Goal: Task Accomplishment & Management: Manage account settings

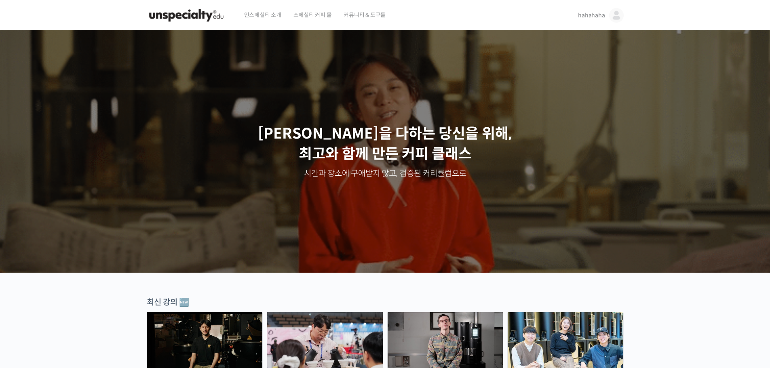
click at [606, 21] on link "hahahaha" at bounding box center [600, 15] width 45 height 31
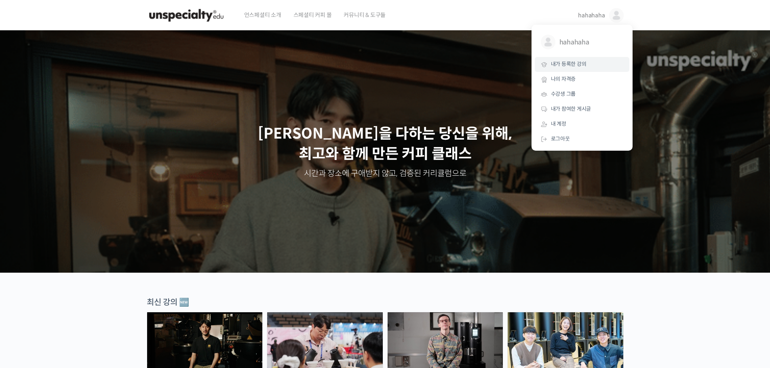
click at [583, 62] on span "내가 등록한 강의" at bounding box center [569, 64] width 36 height 7
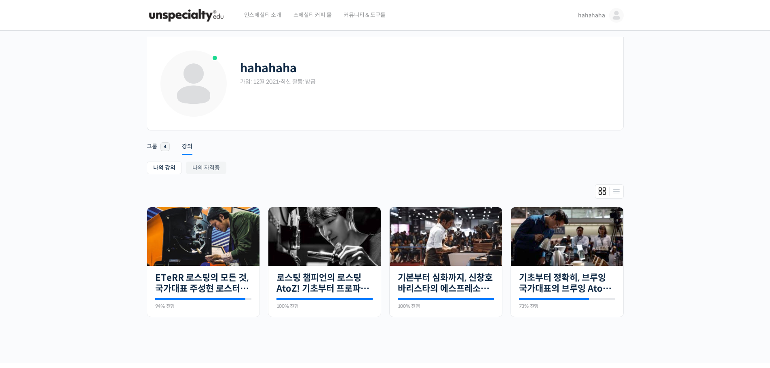
click at [617, 18] on img at bounding box center [616, 15] width 15 height 15
click at [584, 148] on div "hahahaha @pastelsung1640401812 내가 등록한 강의 나의 자격증 수강생 그룹 내가 참여한 게시글 내 계정 로그아웃" at bounding box center [582, 88] width 101 height 126
click at [586, 140] on link "로그아웃" at bounding box center [582, 139] width 95 height 15
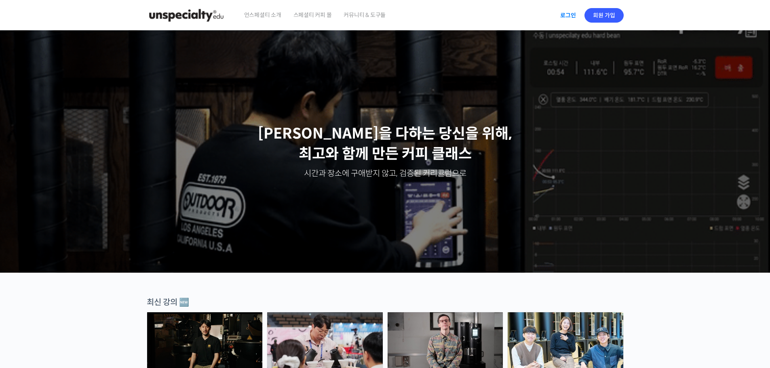
click at [570, 18] on link "로그인" at bounding box center [567, 15] width 25 height 19
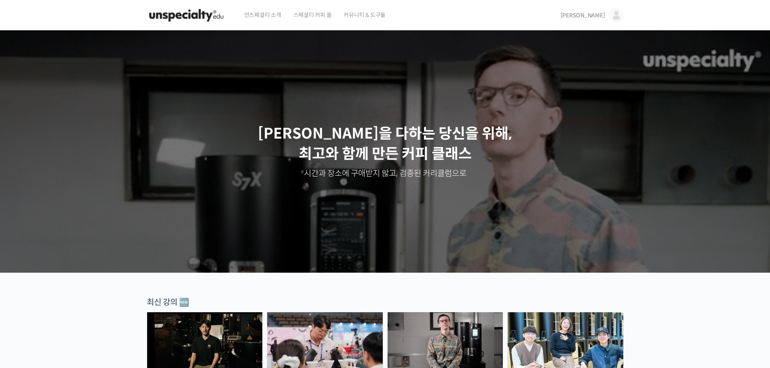
click at [616, 20] on img at bounding box center [616, 15] width 15 height 15
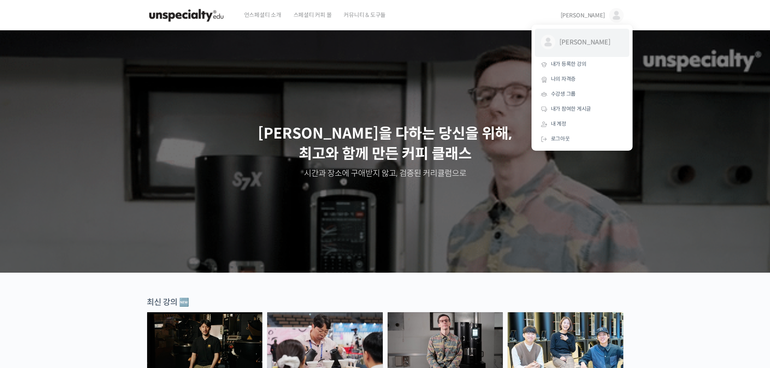
click at [597, 55] on link "윤정수 @yunjeongsu1705301984" at bounding box center [582, 43] width 95 height 28
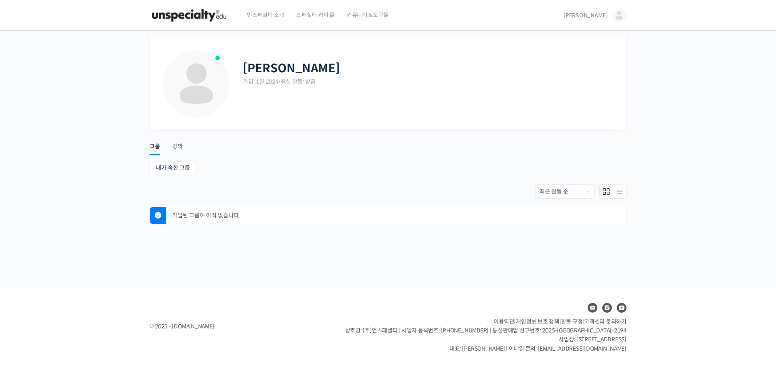
click at [607, 16] on span "[PERSON_NAME]" at bounding box center [586, 15] width 44 height 7
click at [588, 57] on link "내가 등록한 강의" at bounding box center [585, 64] width 95 height 15
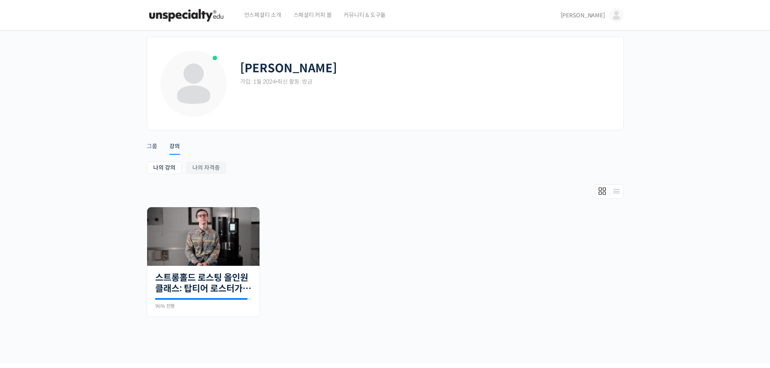
click at [614, 24] on link "[PERSON_NAME]" at bounding box center [592, 15] width 63 height 31
click at [565, 135] on span "로그아웃" at bounding box center [560, 138] width 19 height 7
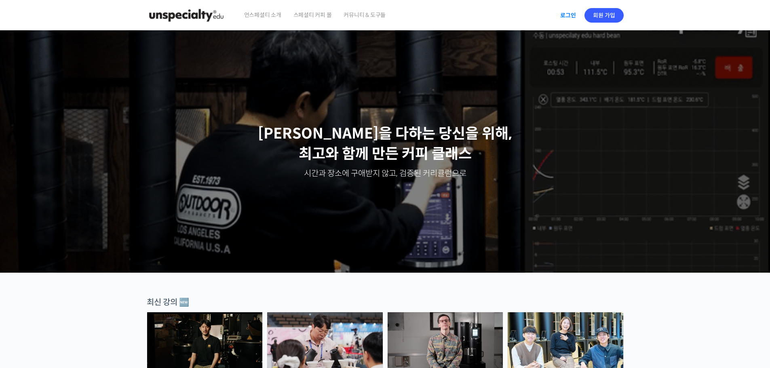
click at [575, 18] on link "로그인" at bounding box center [567, 15] width 25 height 19
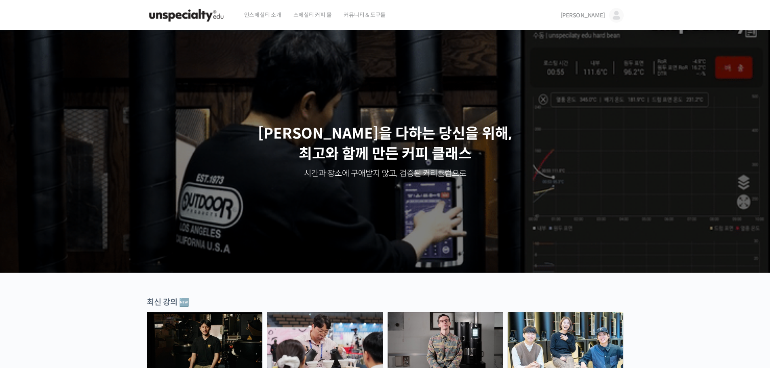
click at [619, 13] on img at bounding box center [616, 15] width 15 height 15
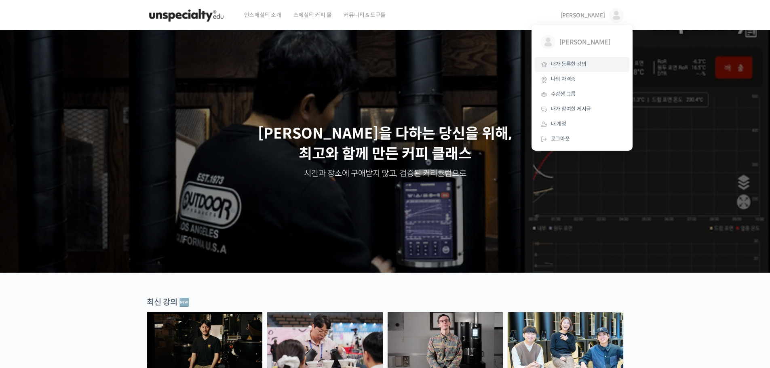
click at [589, 61] on link "내가 등록한 강의" at bounding box center [582, 64] width 95 height 15
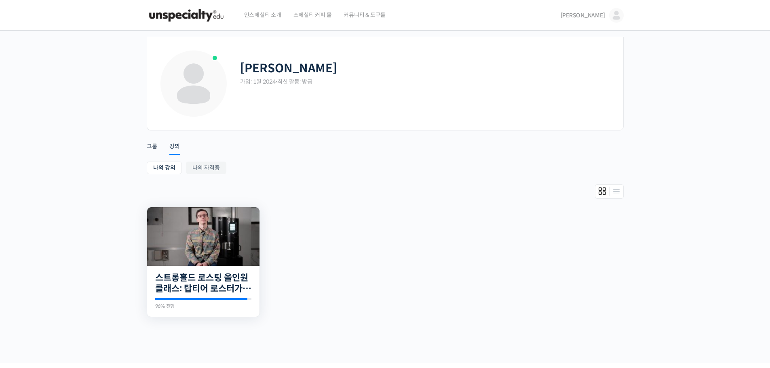
click at [231, 256] on img at bounding box center [203, 236] width 112 height 59
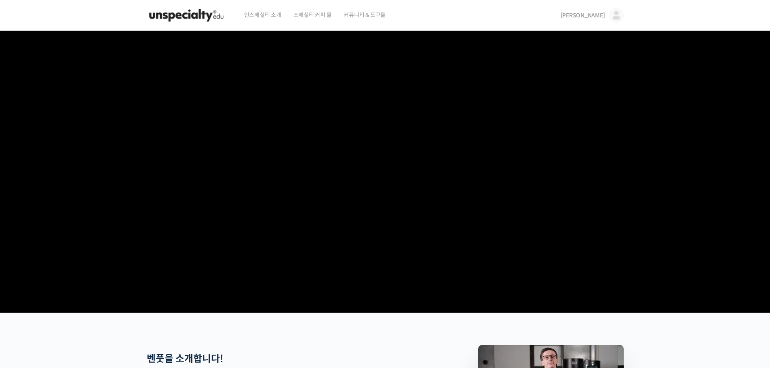
click at [617, 21] on img at bounding box center [616, 15] width 15 height 15
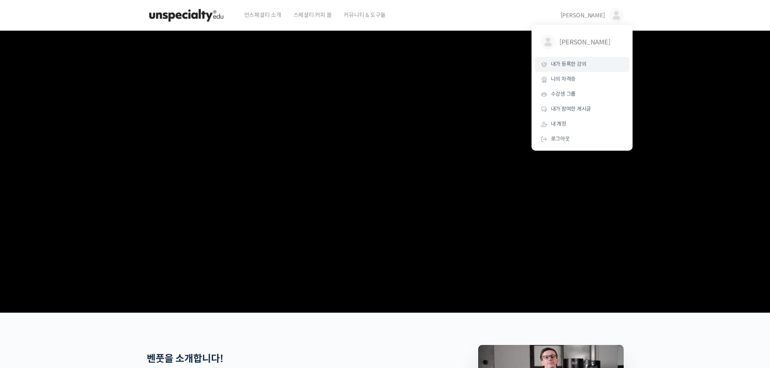
click at [597, 57] on link "내가 등록한 강의" at bounding box center [582, 64] width 95 height 15
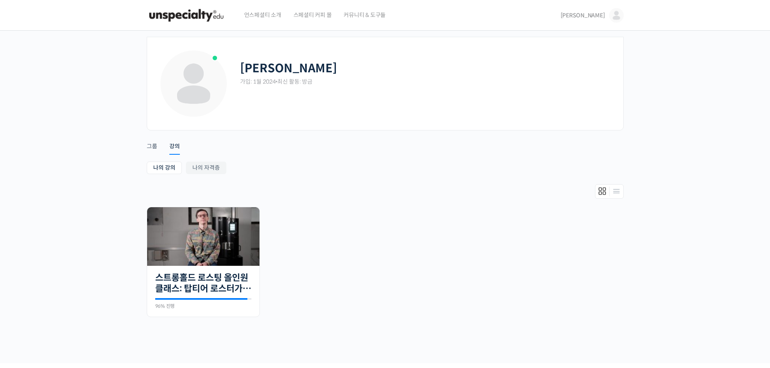
click at [613, 13] on img at bounding box center [616, 15] width 15 height 15
click at [577, 146] on link "로그아웃" at bounding box center [582, 139] width 95 height 15
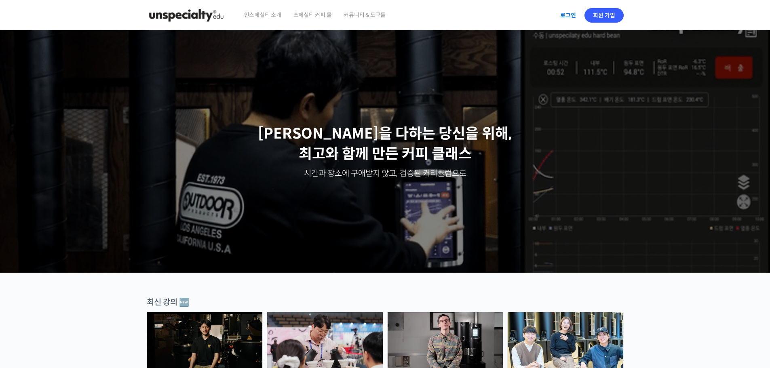
click at [572, 15] on link "로그인" at bounding box center [567, 15] width 25 height 19
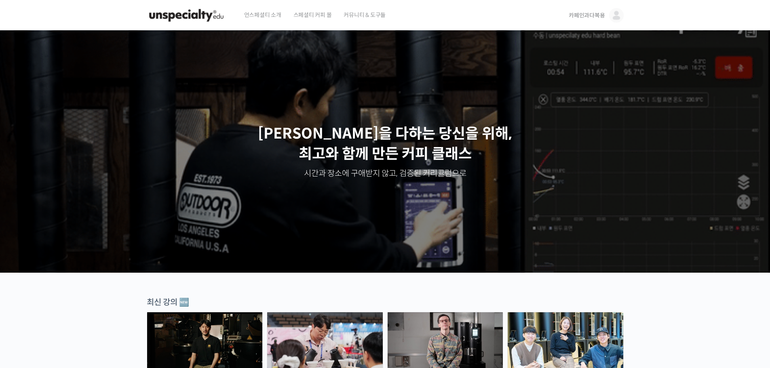
click at [605, 17] on span "카페인과다복용" at bounding box center [587, 15] width 36 height 7
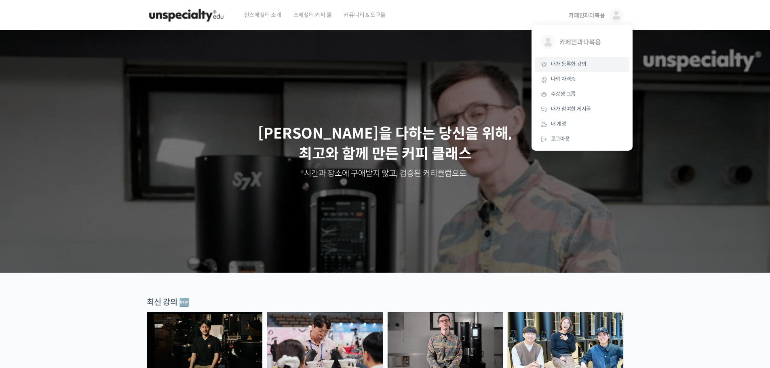
click at [584, 58] on link "내가 등록한 강의" at bounding box center [582, 64] width 95 height 15
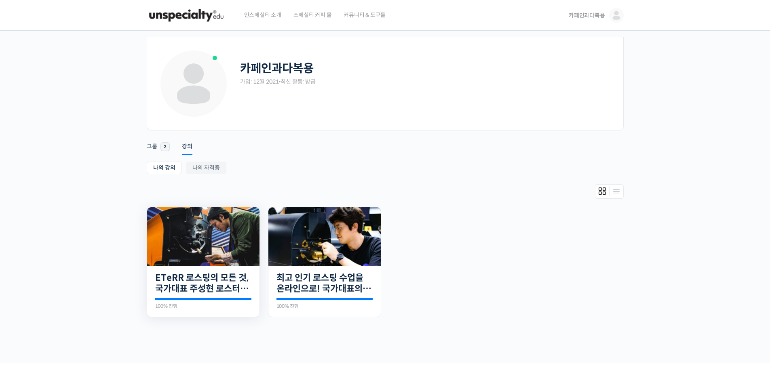
click at [213, 253] on img at bounding box center [203, 236] width 112 height 59
click at [276, 58] on div "카페인과다복용 가입: 12월 2021 • 최신 활동: 방금" at bounding box center [425, 69] width 371 height 40
click at [206, 172] on link "나의 자격증" at bounding box center [206, 168] width 40 height 13
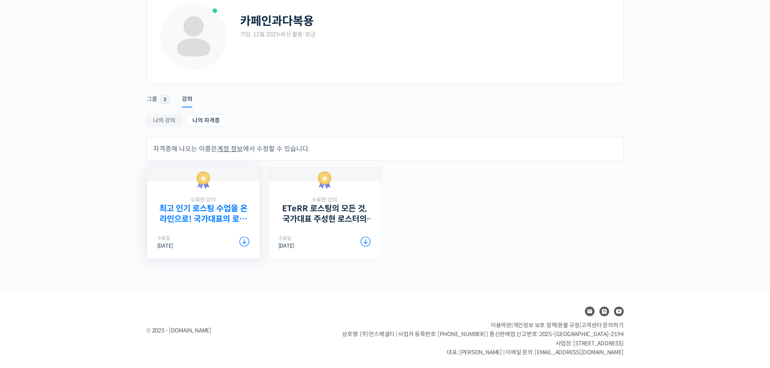
scroll to position [49, 0]
click at [227, 209] on link "최고 인기 로스팅 수업을 온라인으로! 국가대표의 로스팅 클래스" at bounding box center [203, 213] width 92 height 20
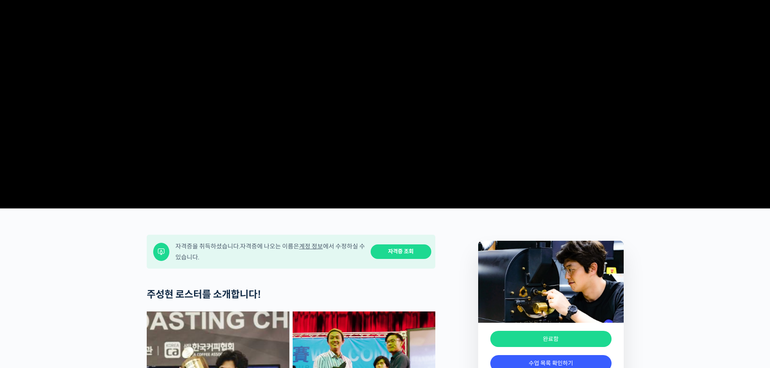
scroll to position [202, 0]
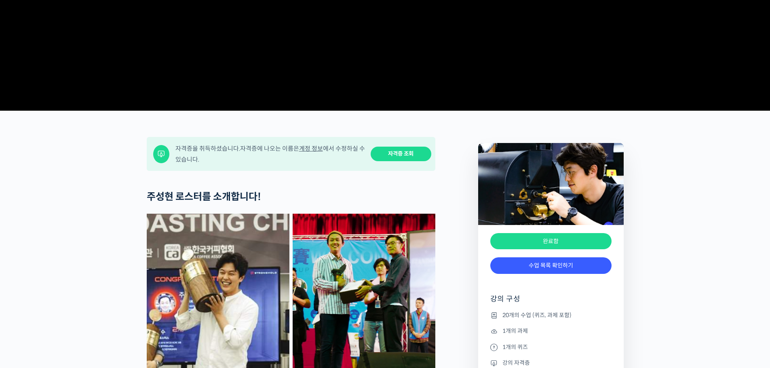
click at [314, 152] on link "계정 정보" at bounding box center [311, 149] width 24 height 8
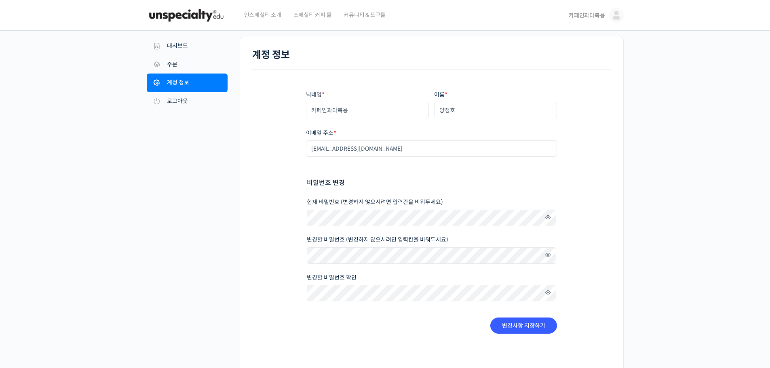
click at [610, 18] on img at bounding box center [616, 15] width 15 height 15
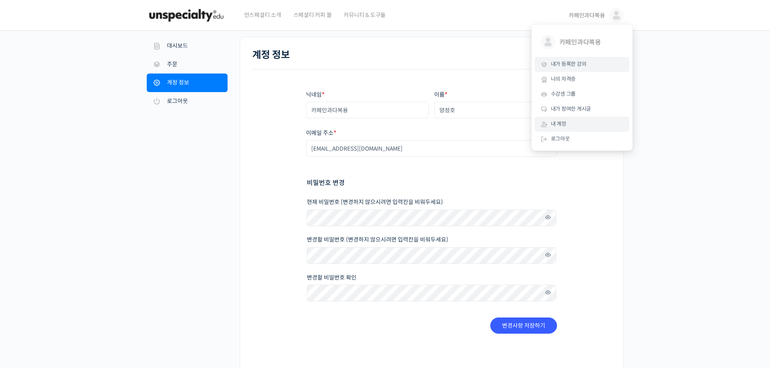
click at [598, 64] on link "내가 등록한 강의" at bounding box center [582, 64] width 95 height 15
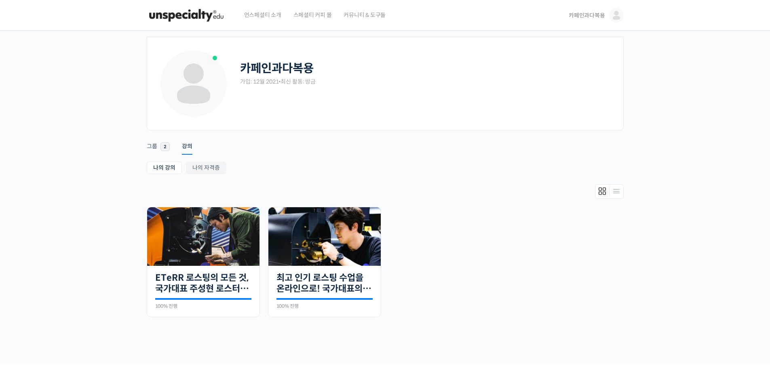
click at [597, 17] on span "카페인과다복용" at bounding box center [587, 15] width 36 height 7
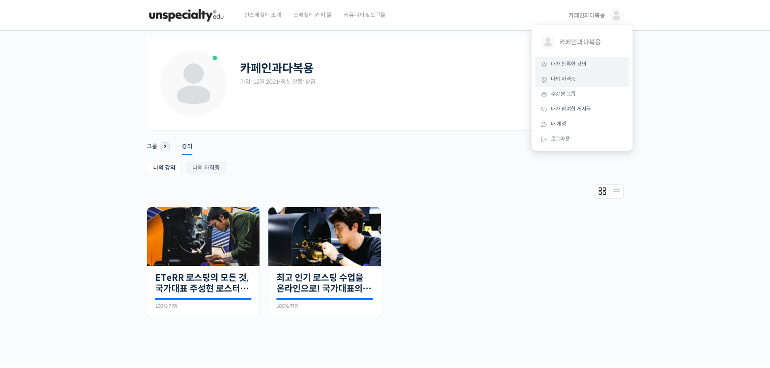
click at [565, 79] on span "나의 자격증" at bounding box center [563, 79] width 25 height 7
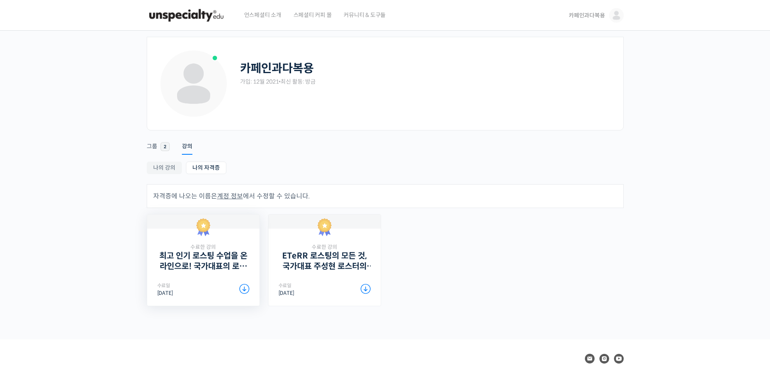
click at [231, 248] on span "수료한 강의" at bounding box center [203, 247] width 92 height 7
click at [224, 264] on link "최고 인기 로스팅 수업을 온라인으로! 국가대표의 로스팅 클래스" at bounding box center [203, 261] width 92 height 20
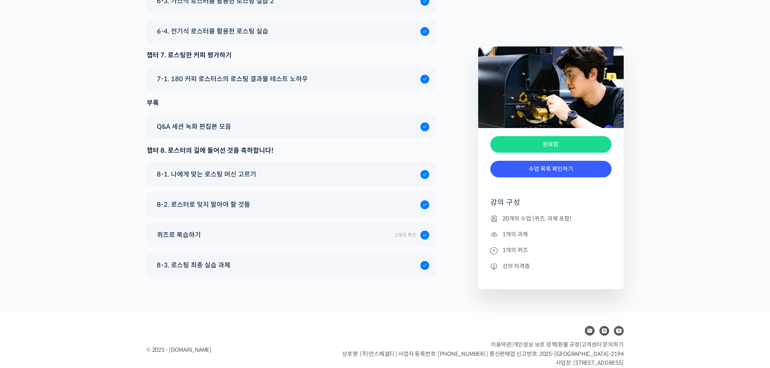
scroll to position [4391, 0]
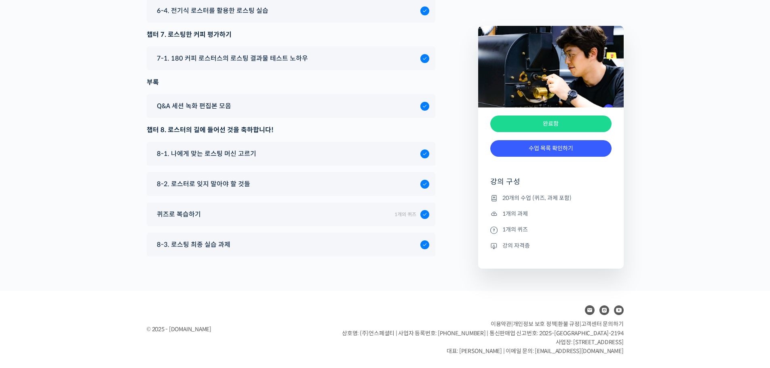
click at [515, 244] on li "강의 자격증" at bounding box center [550, 246] width 121 height 10
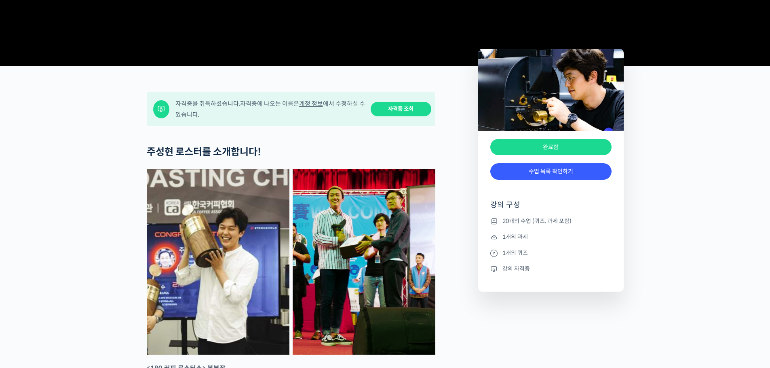
scroll to position [146, 0]
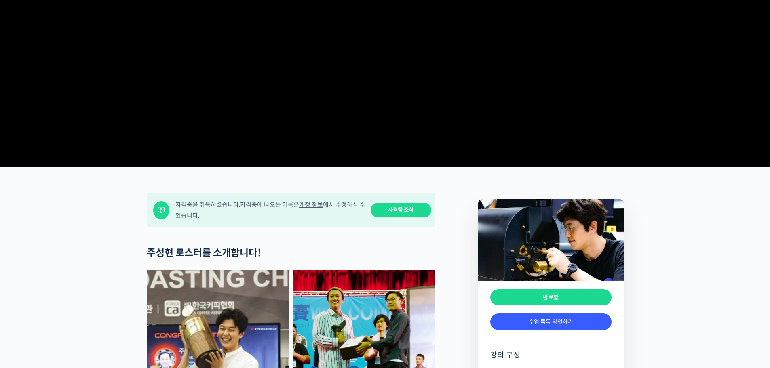
click at [401, 218] on link "자격증 조회" at bounding box center [401, 210] width 61 height 15
click at [319, 209] on link "계정 정보" at bounding box center [311, 205] width 24 height 8
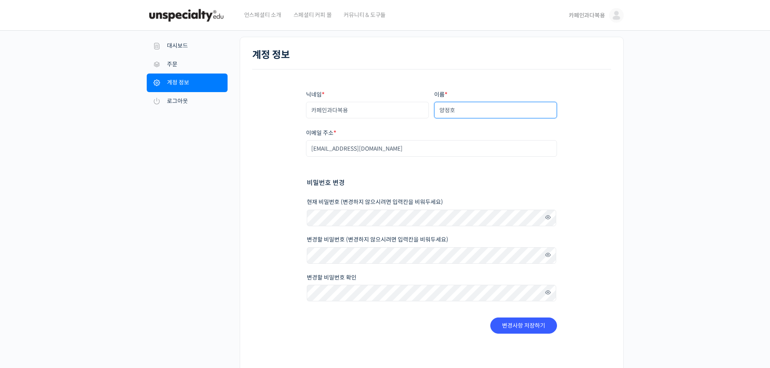
click at [475, 112] on input "양정호" at bounding box center [495, 110] width 123 height 17
type input "양"
type input "r"
type input "김세현"
click at [520, 327] on button "변경사항 저장하기" at bounding box center [523, 326] width 67 height 16
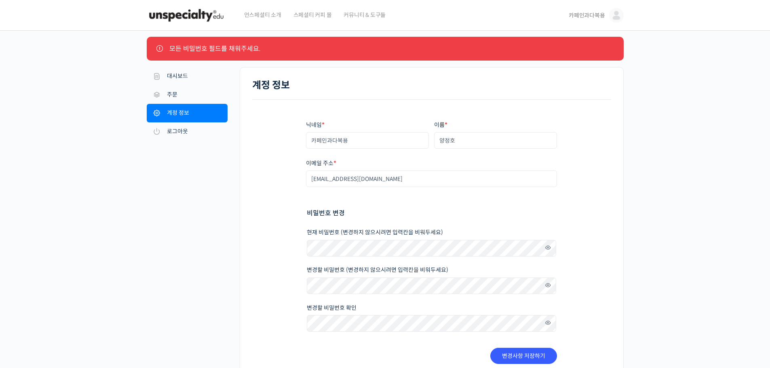
click at [547, 248] on span at bounding box center [546, 248] width 12 height 11
click at [517, 349] on button "변경사항 저장하기" at bounding box center [523, 356] width 67 height 16
click at [512, 217] on fieldset "비밀번호 변경 현재 비밀번호 (변경하지 않으시려면 입력칸을 비워두세요) 변경할 비밀번호 (변경하지 않으시려면 입력칸을 비워두세요) 변경할 비밀…" at bounding box center [432, 278] width 250 height 140
click at [486, 146] on input "양정호" at bounding box center [495, 140] width 123 height 17
click at [465, 258] on fieldset "비밀번호 변경 현재 비밀번호 (변경하지 않으시려면 입력칸을 비워두세요) 변경할 비밀번호 (변경하지 않으시려면 입력칸을 비워두세요) 변경할 비밀…" at bounding box center [432, 278] width 250 height 140
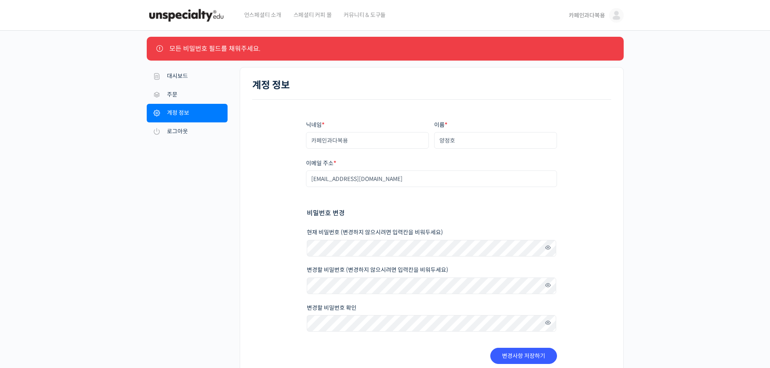
drag, startPoint x: 490, startPoint y: 167, endPoint x: 490, endPoint y: 159, distance: 7.7
click at [490, 167] on div "닉네임 * 카페인과다복용 이름 * 양정호 표시되는 이름 * 카페인과다복용 계정과 리뷰 영역에서 표시되는 이름입니다. 이메일 주소 * uuo15…" at bounding box center [431, 242] width 251 height 243
drag, startPoint x: 490, startPoint y: 144, endPoint x: 392, endPoint y: 143, distance: 98.2
click at [392, 143] on div "닉네임 * 카페인과다복용 이름 * 양정호 표시되는 이름 * 카페인과다복용 계정과 리뷰 영역에서 표시되는 이름입니다. 이메일 주소 * uuo15…" at bounding box center [431, 242] width 251 height 243
type input "r"
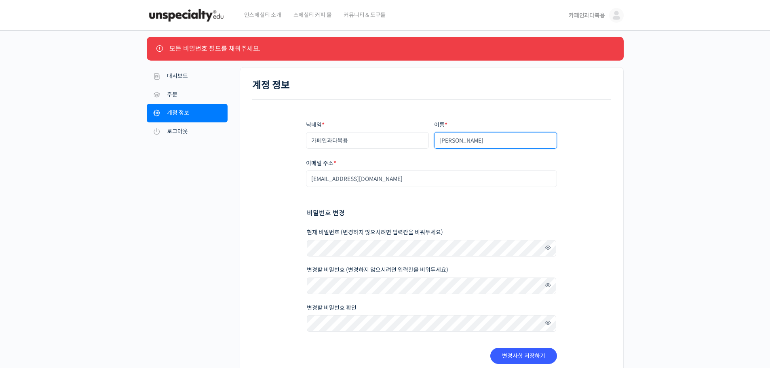
type input "김세현"
click at [549, 250] on span at bounding box center [546, 248] width 12 height 11
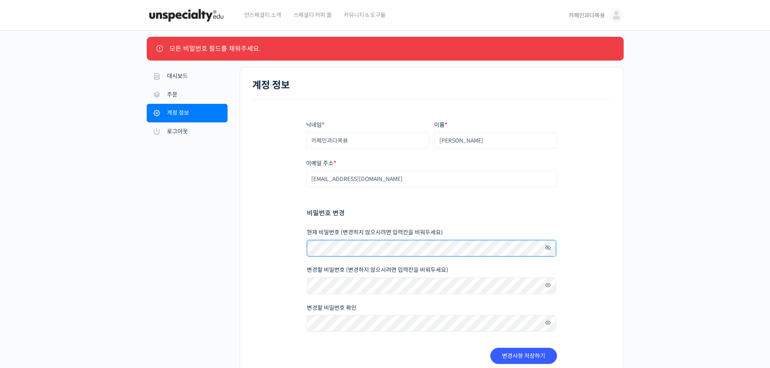
click at [131, 257] on div "계정 정보 모든 비밀번호 필드를 채워주세요. 내 계정 대시보드 주문 다운로드 주소 계정 정보 로그아웃 계정 정보 닉네임 * 카페인과다복용 이름…" at bounding box center [385, 234] width 770 height 406
click at [625, 285] on div "계정 정보 모든 비밀번호 필드를 채워주세요. 내 계정 대시보드 주문 다운로드 주소 계정 정보 로그아웃 계정 정보 닉네임 * 카페인과다복용 이름…" at bounding box center [385, 234] width 485 height 406
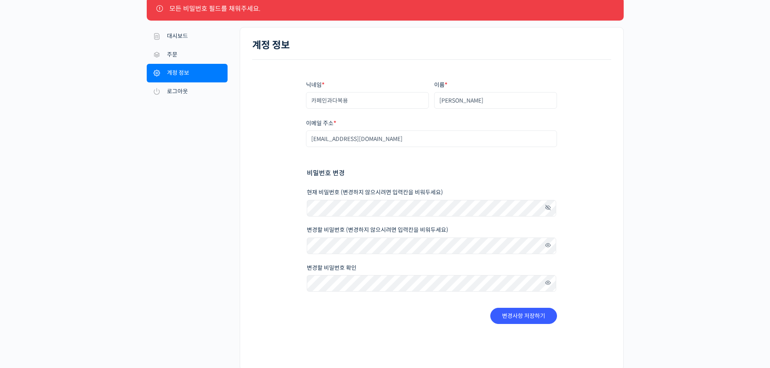
scroll to position [40, 0]
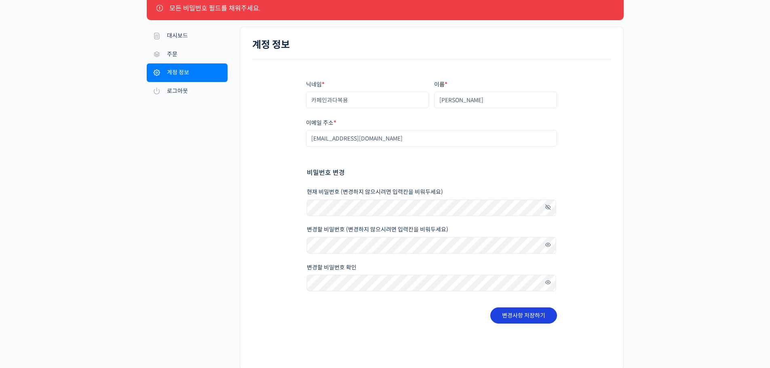
click at [531, 317] on button "변경사항 저장하기" at bounding box center [523, 316] width 67 height 16
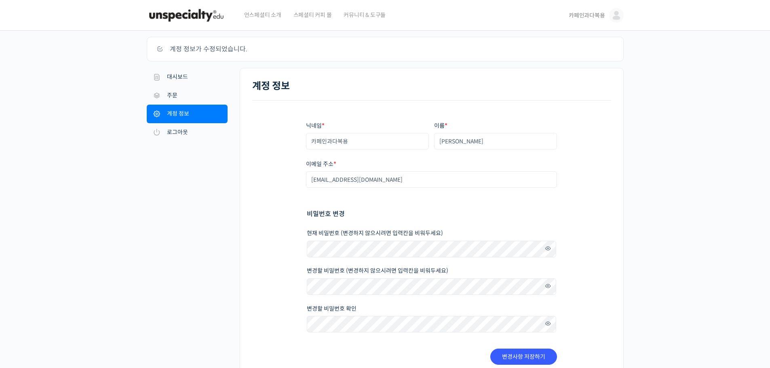
click at [608, 14] on link "카페인과다복용" at bounding box center [596, 15] width 55 height 31
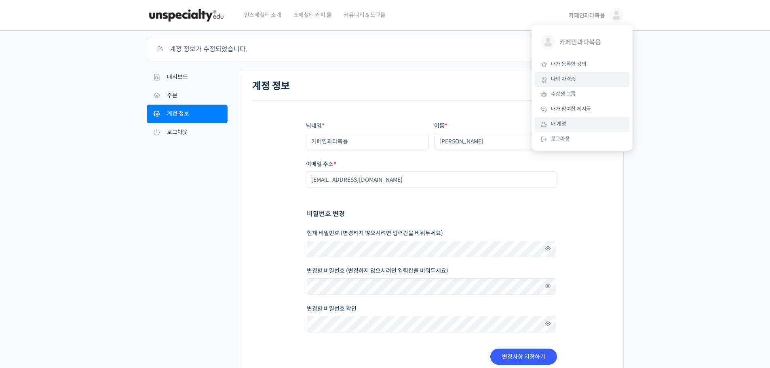
click at [570, 77] on span "나의 자격증" at bounding box center [563, 79] width 25 height 7
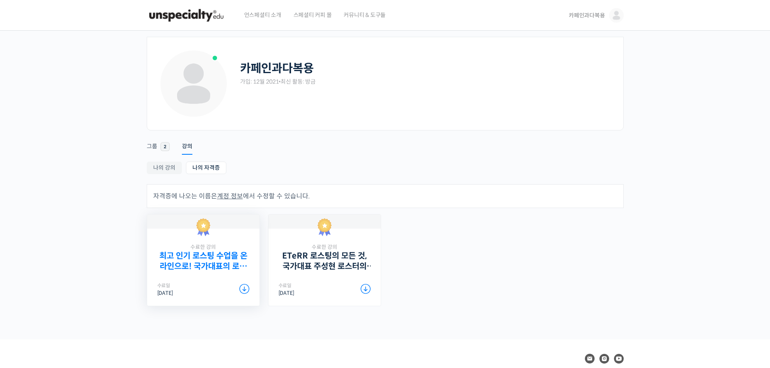
click at [217, 262] on link "최고 인기 로스팅 수업을 온라인으로! 국가대표의 로스팅 클래스" at bounding box center [203, 261] width 92 height 20
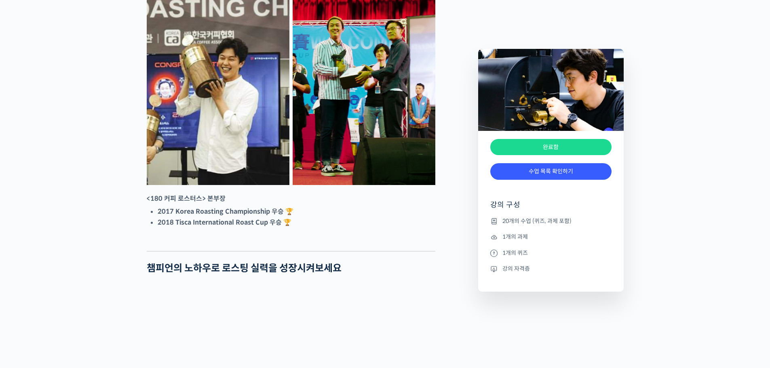
scroll to position [364, 0]
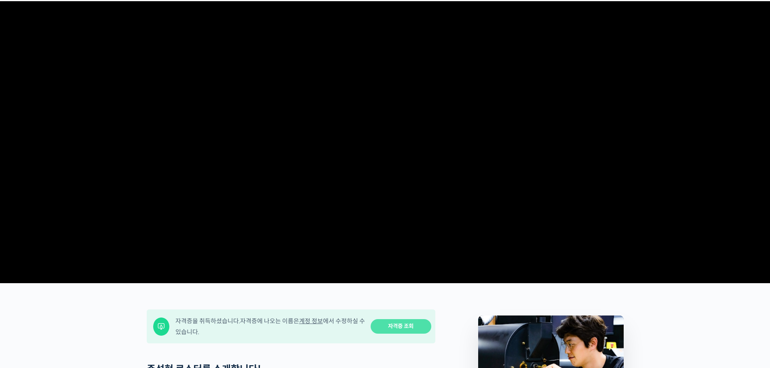
scroll to position [0, 0]
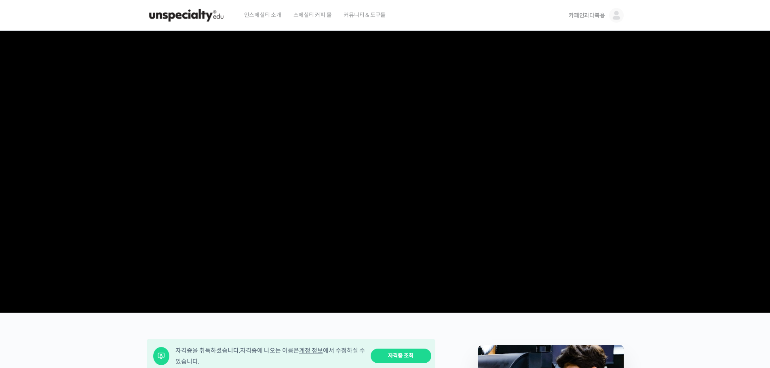
click at [586, 16] on span "카페인과다복용" at bounding box center [587, 15] width 36 height 7
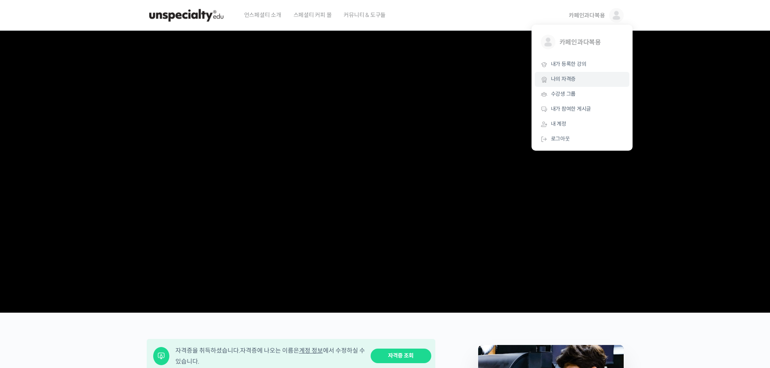
click at [564, 83] on link "나의 자격증" at bounding box center [582, 79] width 95 height 15
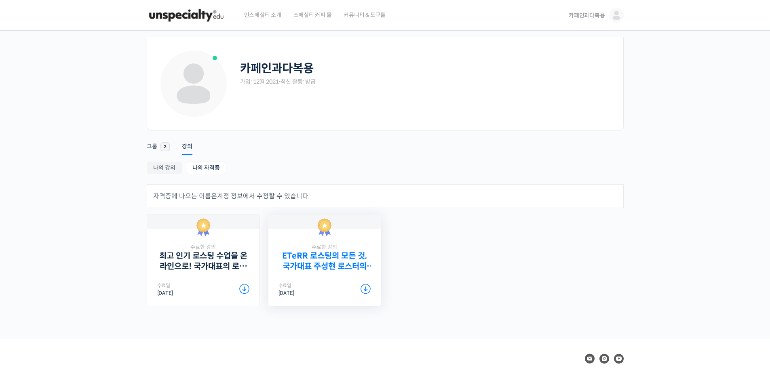
click at [335, 253] on link "ETeRR 로스팅의 모든 것, 국가대표 주성현 로스터의 심화 클래스" at bounding box center [325, 261] width 92 height 20
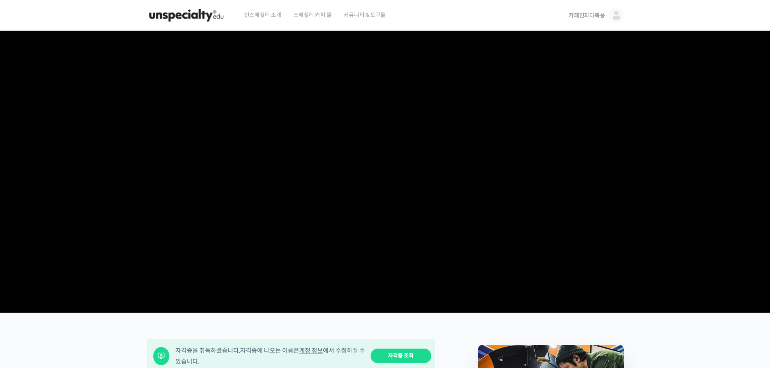
scroll to position [202, 0]
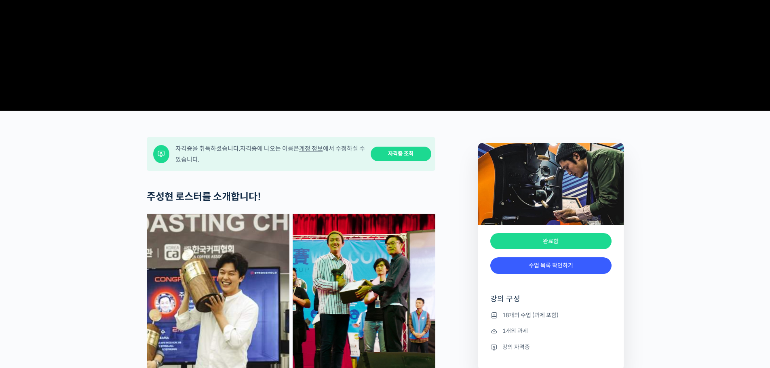
click at [410, 162] on link "자격증 조회" at bounding box center [401, 154] width 61 height 15
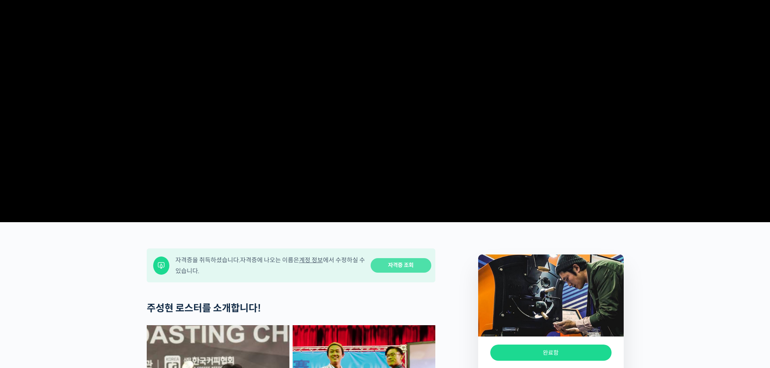
scroll to position [0, 0]
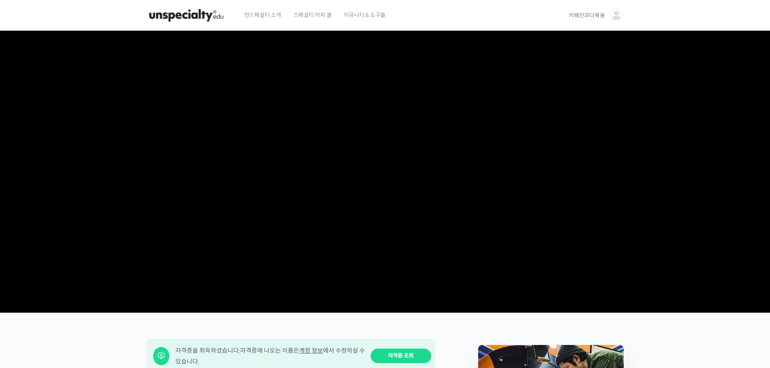
click at [603, 11] on link "카페인과다복용" at bounding box center [596, 15] width 55 height 31
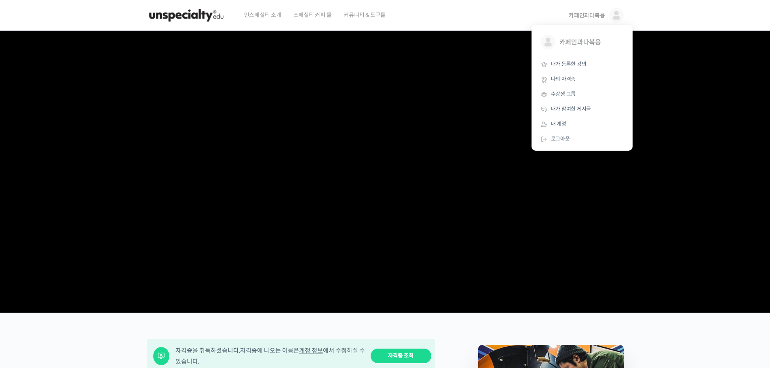
click at [707, 148] on section at bounding box center [385, 172] width 770 height 282
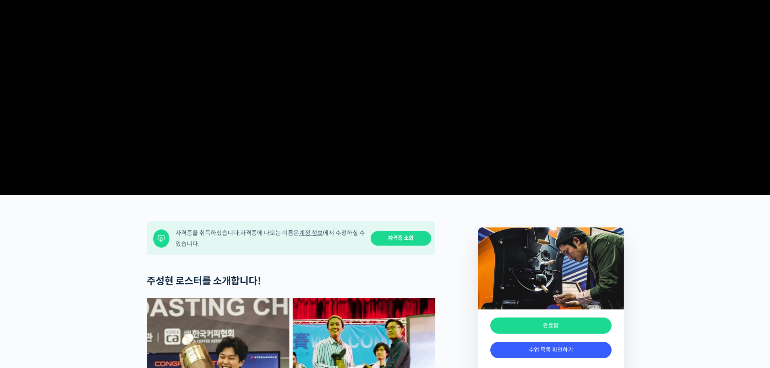
scroll to position [202, 0]
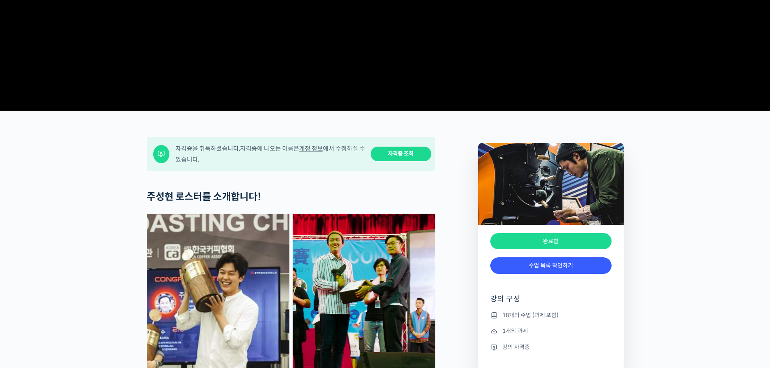
click at [403, 171] on div "자격증을 취득하셨습니다. 자격증에 나오는 이름은 계정 정보 에서 수정하실 수 있습니다. 자격증 조회" at bounding box center [291, 154] width 289 height 34
click at [325, 165] on div "자격증을 취득하셨습니다. 자격증에 나오는 이름은 계정 정보 에서 수정하실 수 있습니다." at bounding box center [270, 154] width 190 height 22
click at [315, 152] on link "계정 정보" at bounding box center [311, 149] width 24 height 8
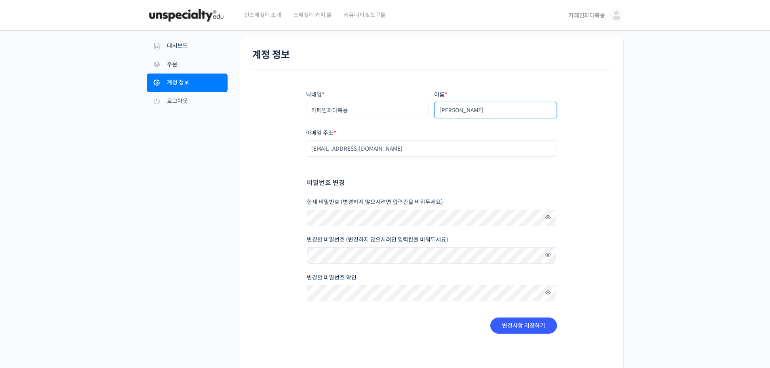
click at [459, 111] on input "김세현" at bounding box center [495, 110] width 123 height 17
type input "김"
type input "d"
type input "양정호"
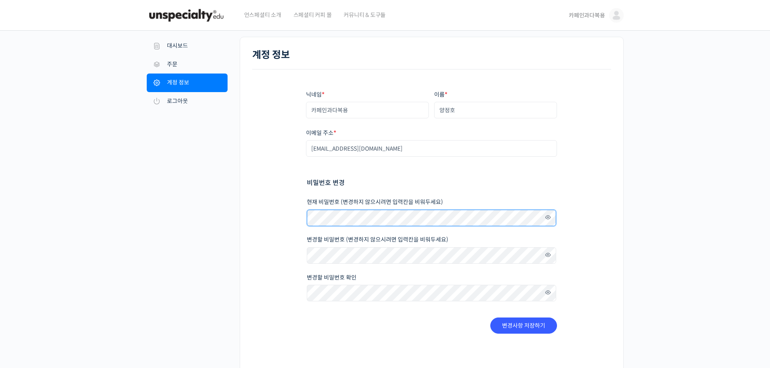
click at [270, 222] on div "닉네임 * 카페인과다복용 이름 * 양정호 표시되는 이름 * 카페인과다복용 계정과 리뷰 영역에서 표시되는 이름입니다. 이메일 주소 * uuo15…" at bounding box center [431, 212] width 359 height 285
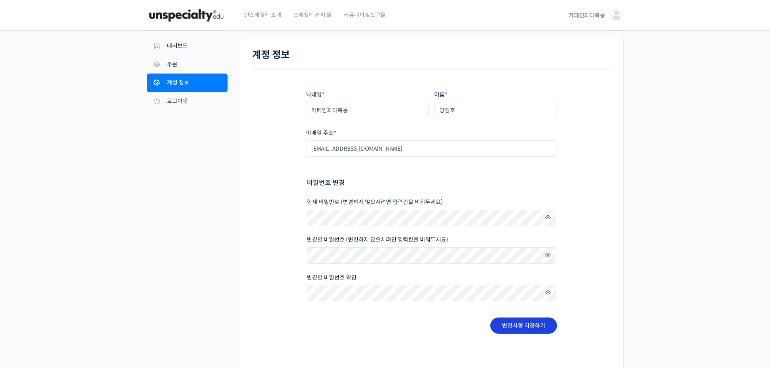
click at [530, 324] on button "변경사항 저장하기" at bounding box center [523, 326] width 67 height 16
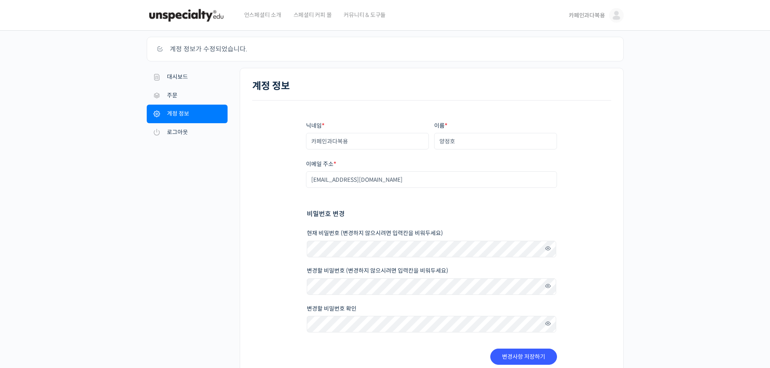
click at [586, 19] on span "카페인과다복용" at bounding box center [587, 15] width 36 height 7
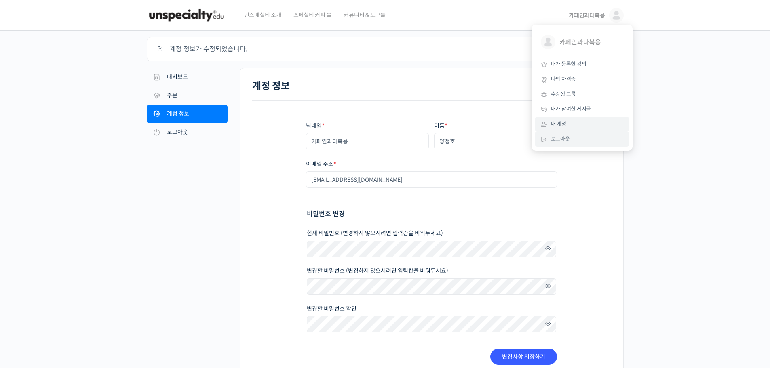
click at [578, 141] on link "로그아웃" at bounding box center [582, 139] width 95 height 15
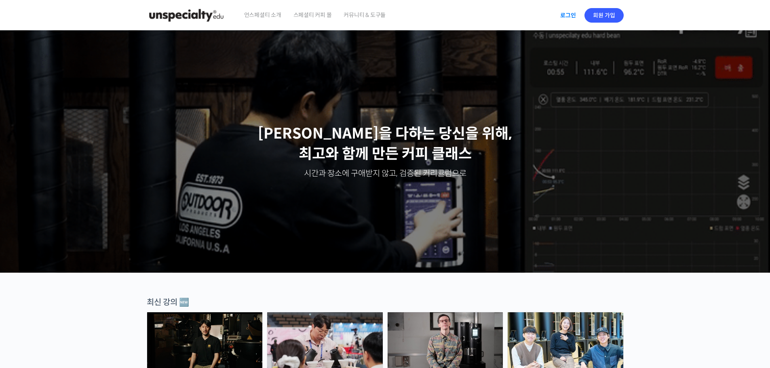
click at [566, 14] on link "로그인" at bounding box center [567, 15] width 25 height 19
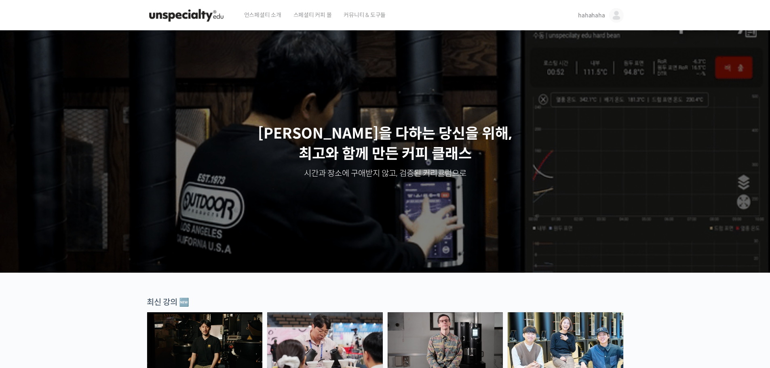
click at [598, 12] on span "hahahaha" at bounding box center [591, 15] width 27 height 7
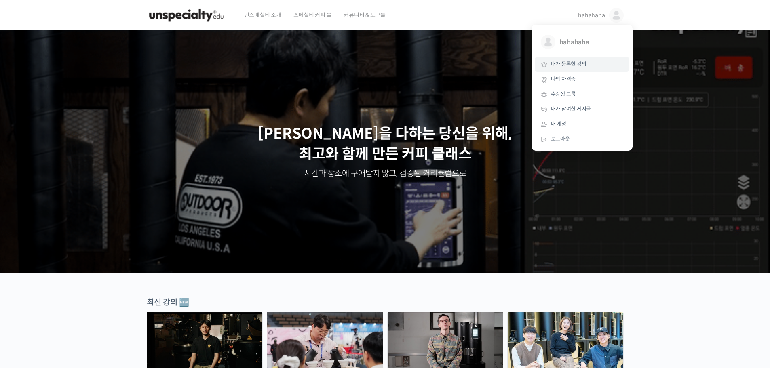
click at [587, 62] on link "내가 등록한 강의" at bounding box center [582, 64] width 95 height 15
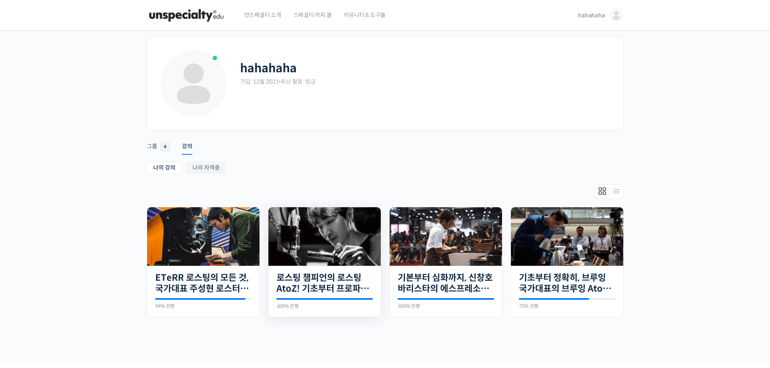
click at [345, 248] on img at bounding box center [324, 236] width 112 height 59
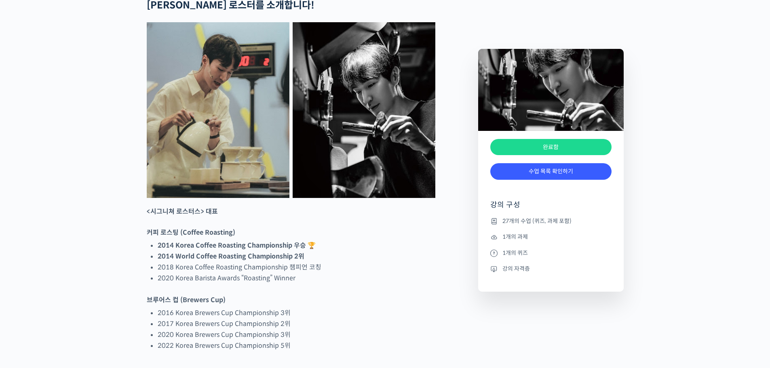
scroll to position [445, 0]
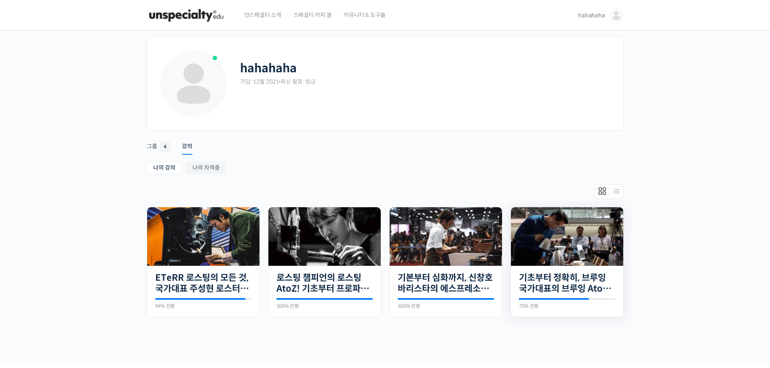
click at [581, 244] on img at bounding box center [567, 236] width 112 height 59
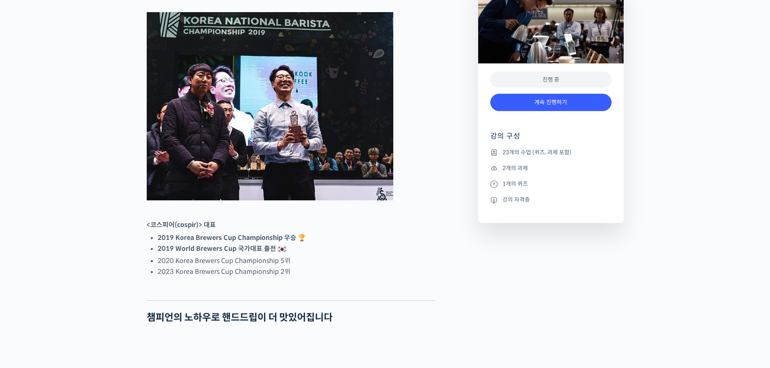
scroll to position [121, 0]
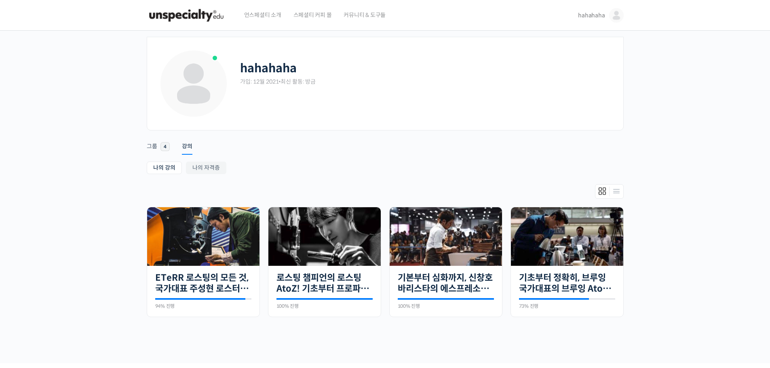
click at [603, 17] on span "hahahaha" at bounding box center [591, 15] width 27 height 7
click at [580, 61] on span "내가 등록한 강의" at bounding box center [569, 64] width 36 height 7
click at [599, 17] on span "hahahaha" at bounding box center [591, 15] width 27 height 7
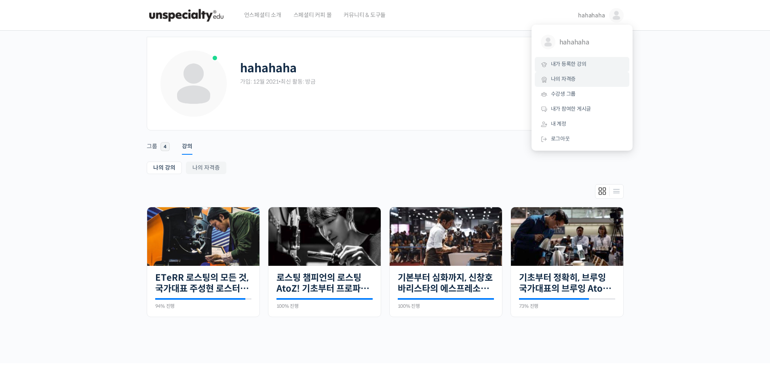
click at [570, 78] on span "나의 자격증" at bounding box center [563, 79] width 25 height 7
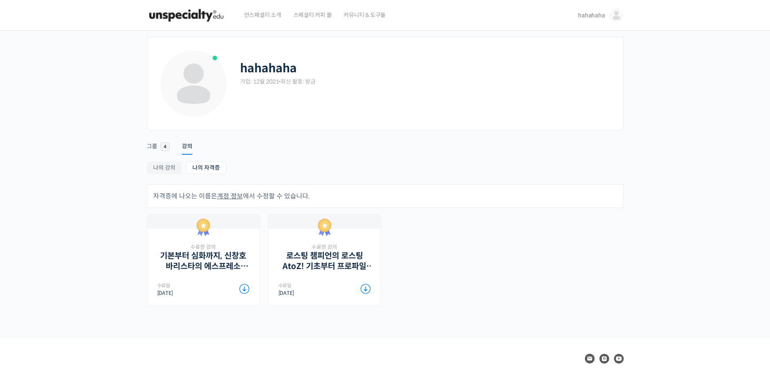
click at [611, 22] on link "hahahaha" at bounding box center [600, 15] width 45 height 31
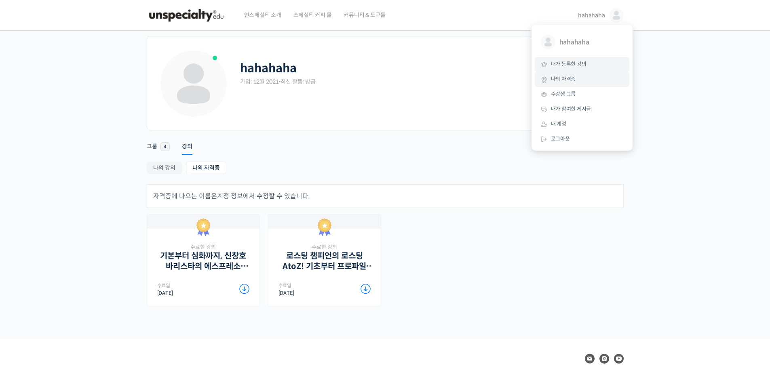
click at [578, 60] on link "내가 등록한 강의" at bounding box center [582, 64] width 95 height 15
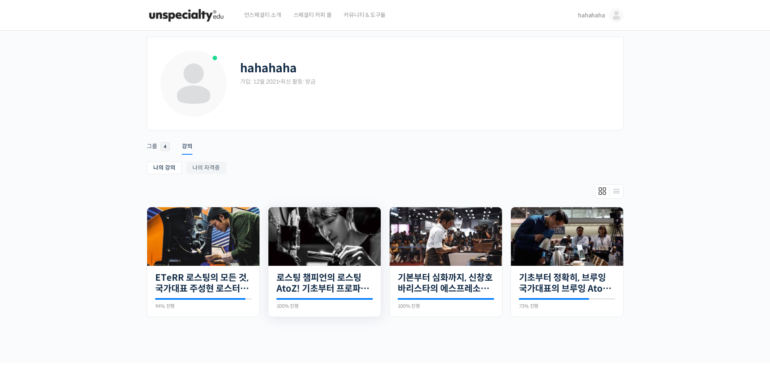
click at [345, 239] on img at bounding box center [324, 236] width 112 height 59
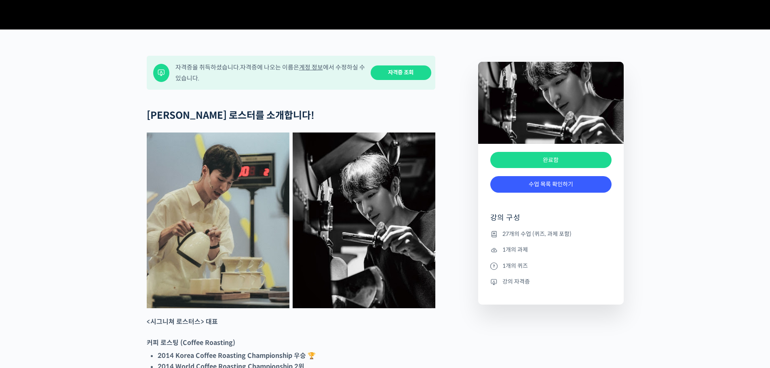
scroll to position [364, 0]
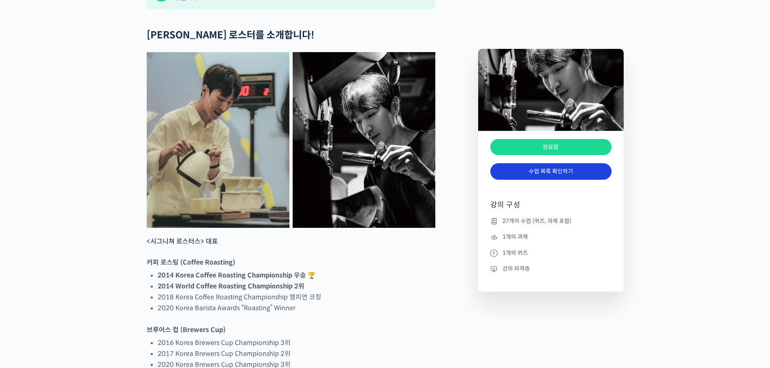
click at [553, 178] on link "수업 목록 확인하기" at bounding box center [550, 171] width 121 height 17
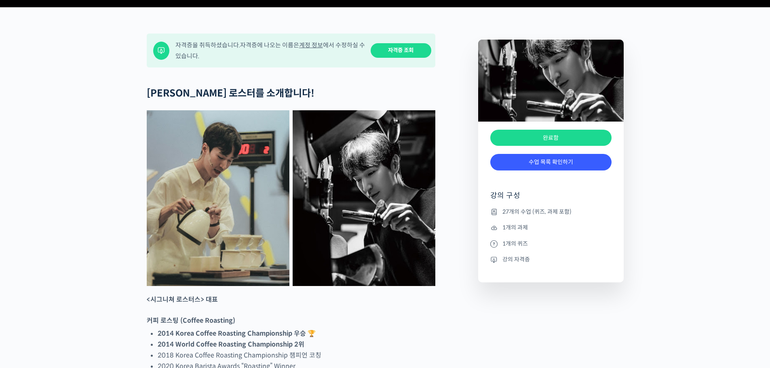
scroll to position [243, 0]
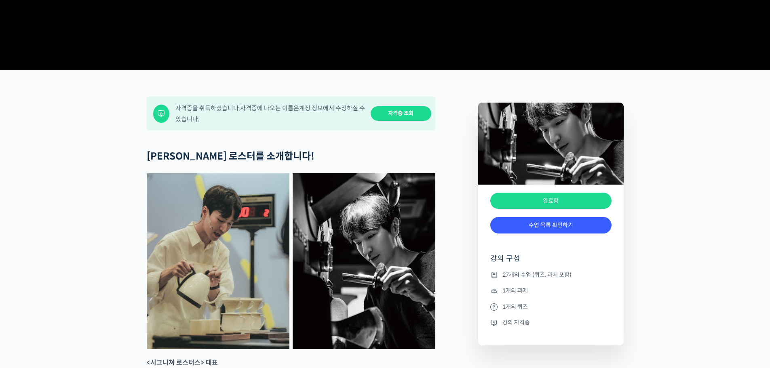
click at [317, 112] on link "계정 정보" at bounding box center [311, 108] width 24 height 8
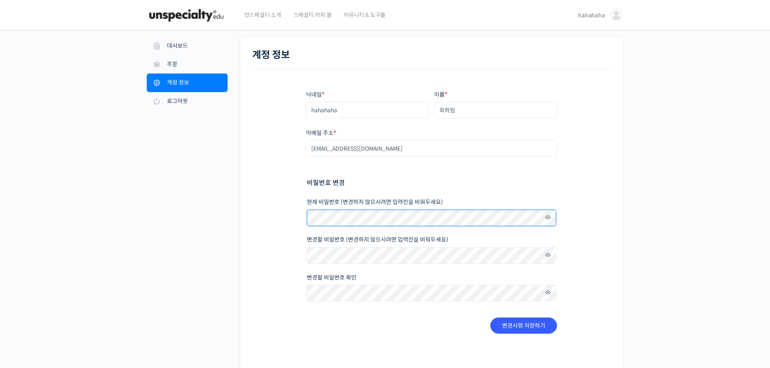
click at [175, 216] on div "내 계정 대시보드 주문 다운로드 주소 계정 정보 로그아웃 계정 정보 닉네임 * hahahaha 이름 * 최하림 표시되는 이름 * hahahah…" at bounding box center [385, 209] width 477 height 344
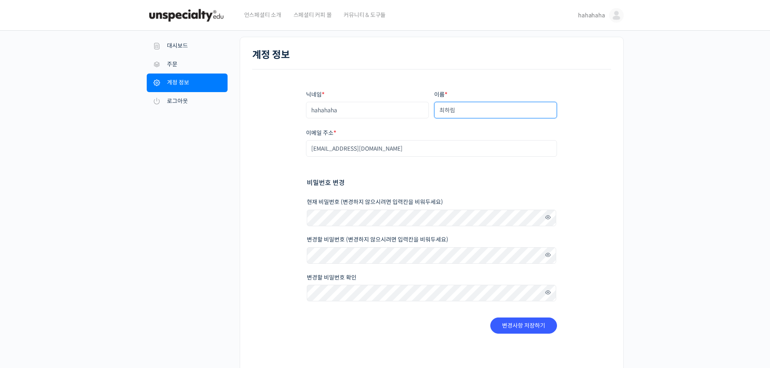
click at [500, 114] on input "최하림" at bounding box center [495, 110] width 123 height 17
type input "최"
type input "r"
type input "김세현"
click at [532, 326] on button "변경사항 저장하기" at bounding box center [523, 326] width 67 height 16
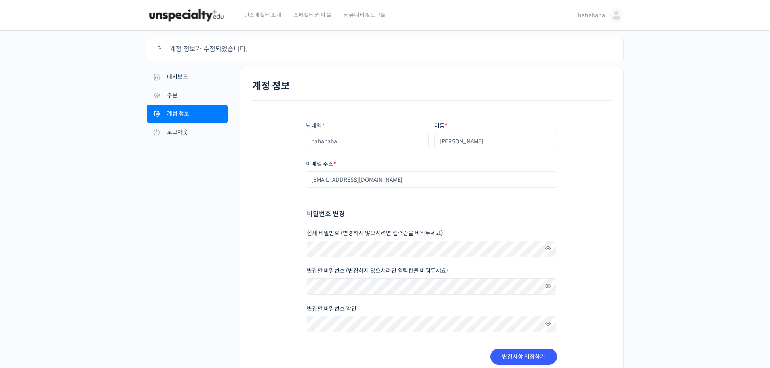
click at [602, 20] on link "hahahaha" at bounding box center [600, 15] width 45 height 31
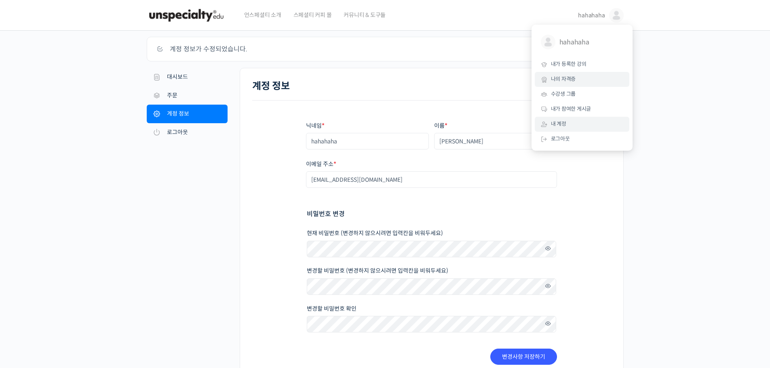
click at [585, 74] on link "나의 자격증" at bounding box center [582, 79] width 95 height 15
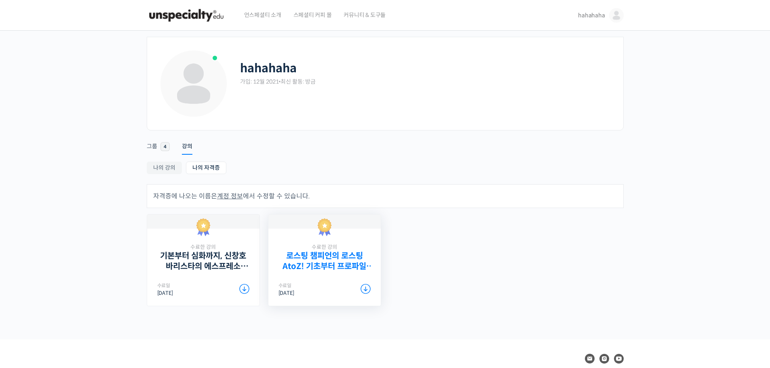
click at [330, 253] on link "로스팅 챔피언의 로스팅 AtoZ! 기초부터 프로파일 설계까지" at bounding box center [325, 261] width 92 height 20
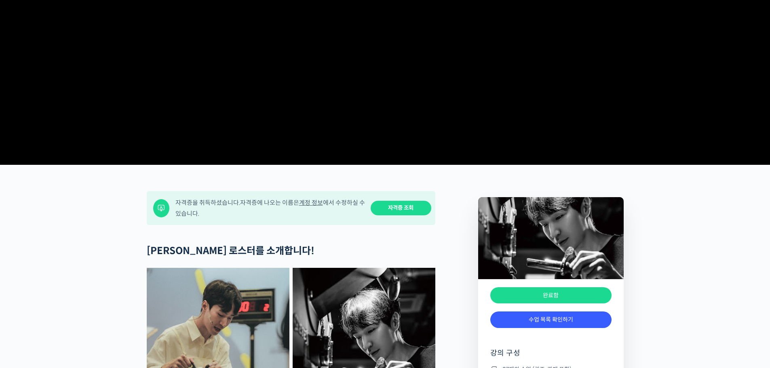
scroll to position [202, 0]
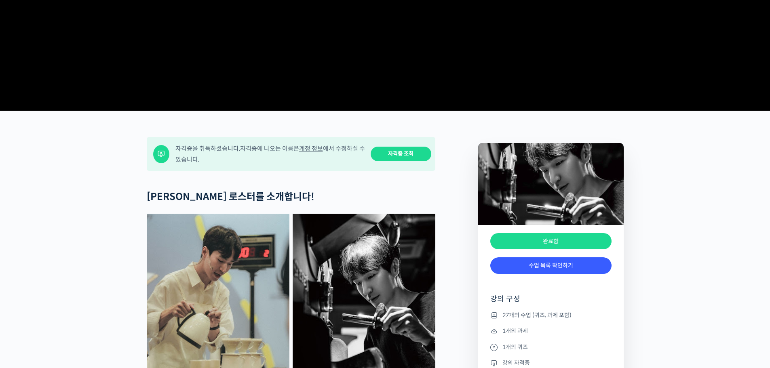
click at [410, 162] on link "자격증 조회" at bounding box center [401, 154] width 61 height 15
click at [315, 152] on link "계정 정보" at bounding box center [311, 149] width 24 height 8
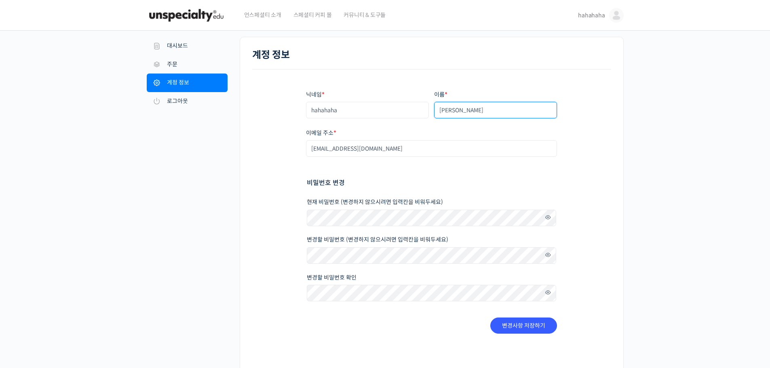
drag, startPoint x: 496, startPoint y: 112, endPoint x: 350, endPoint y: 111, distance: 146.8
click at [355, 111] on div "닉네임 * hahahaha 이름 * [PERSON_NAME] 표시되는 이름 * hahahaha 계정과 리뷰 영역에서 표시되는 이름입니다. 이메…" at bounding box center [431, 212] width 251 height 243
type input "최하림"
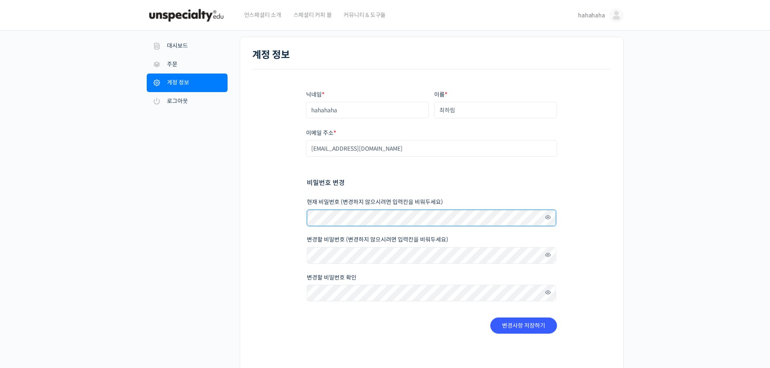
click at [240, 217] on div "계정 정보 닉네임 * hahahaha 이름 * 최하림 표시되는 이름 * hahahaha 계정과 리뷰 영역에서 표시되는 이름입니다. 이메일 주소…" at bounding box center [432, 209] width 384 height 344
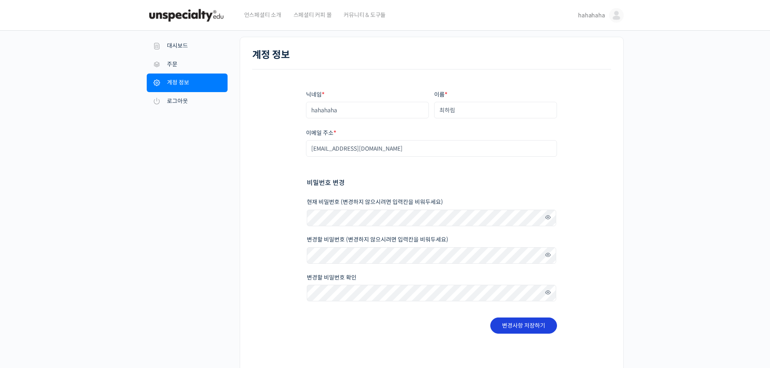
click at [534, 327] on button "변경사항 저장하기" at bounding box center [523, 326] width 67 height 16
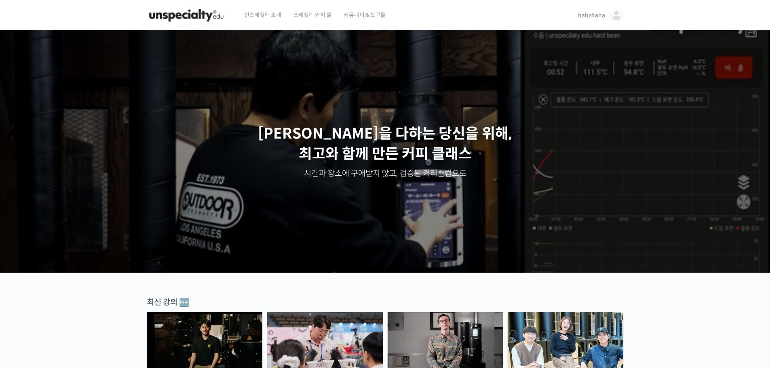
click at [619, 21] on img at bounding box center [616, 15] width 15 height 15
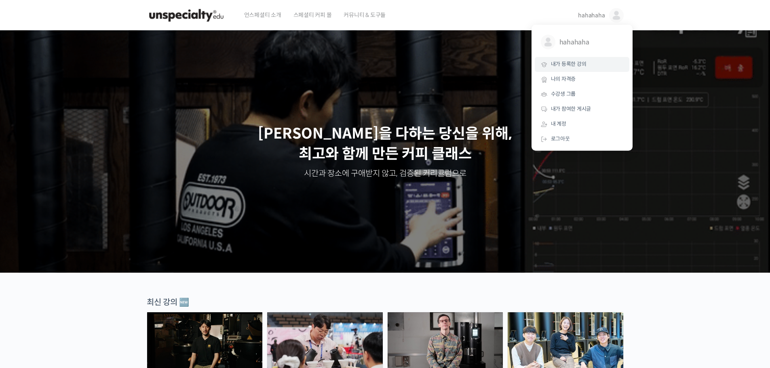
click at [591, 61] on link "내가 등록한 강의" at bounding box center [582, 64] width 95 height 15
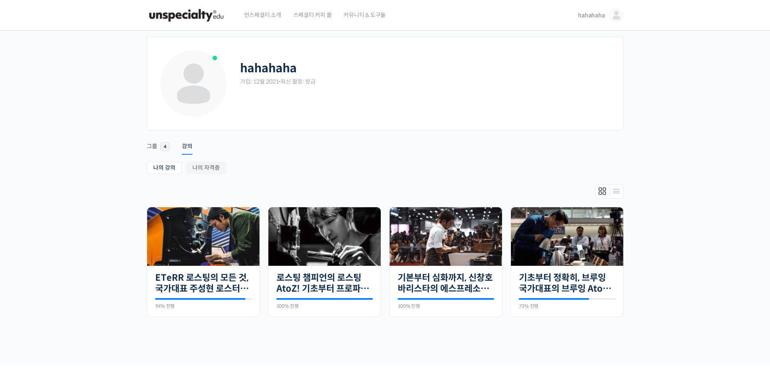
click at [612, 15] on img at bounding box center [616, 15] width 15 height 15
click at [585, 138] on link "로그아웃" at bounding box center [582, 139] width 95 height 15
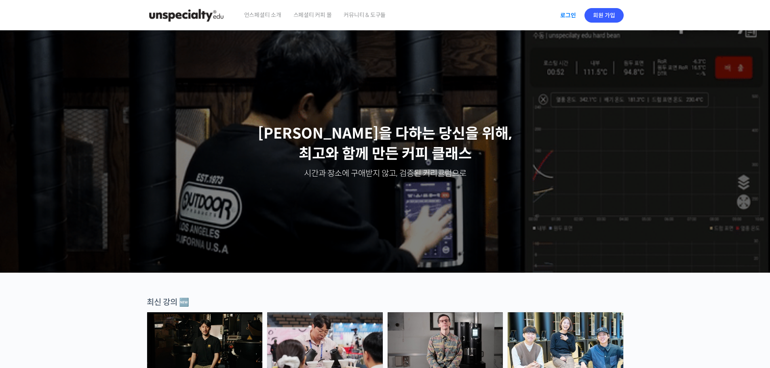
click at [578, 15] on link "로그인" at bounding box center [567, 15] width 25 height 19
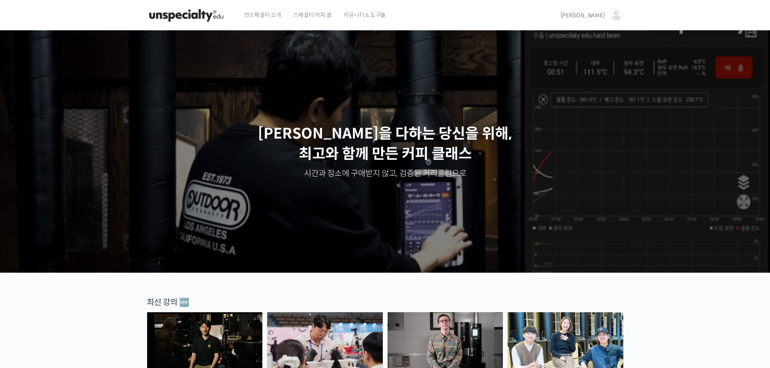
click at [610, 14] on img at bounding box center [616, 15] width 15 height 15
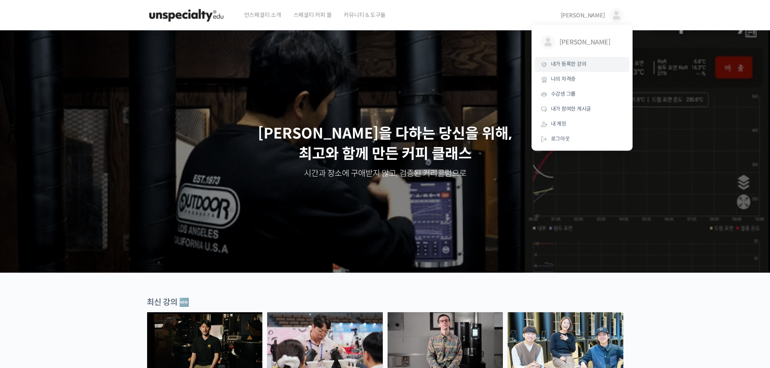
click at [568, 67] on span "내가 등록한 강의" at bounding box center [569, 64] width 36 height 7
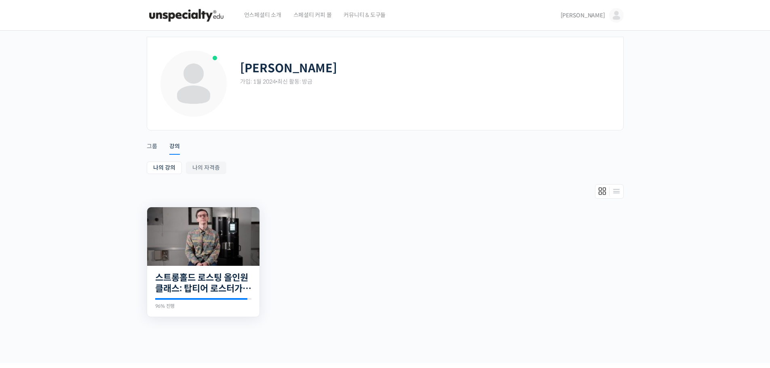
click at [215, 232] on img at bounding box center [203, 236] width 112 height 59
